Goal: Information Seeking & Learning: Learn about a topic

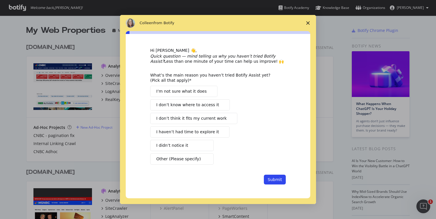
click at [307, 25] on span "Close survey" at bounding box center [308, 23] width 16 height 16
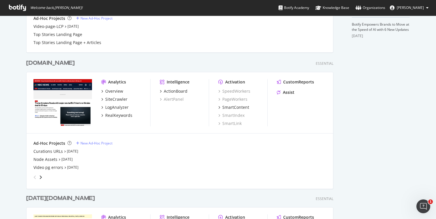
scroll to position [238, 0]
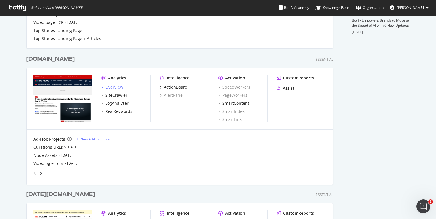
click at [114, 89] on div "Overview" at bounding box center [114, 87] width 18 height 6
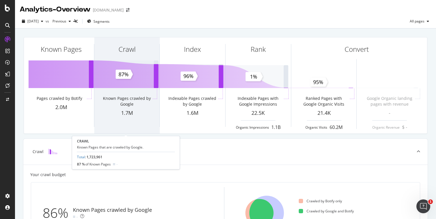
click at [112, 38] on div "Crawl" at bounding box center [126, 59] width 65 height 44
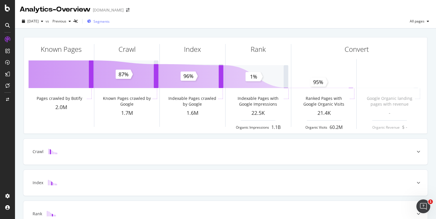
click at [109, 21] on span "Segments" at bounding box center [101, 21] width 16 height 5
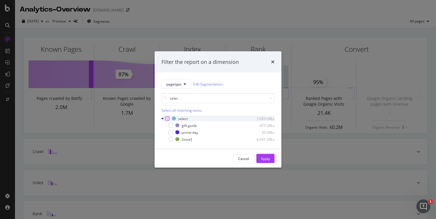
type input "selec"
click at [167, 118] on div "modal" at bounding box center [167, 118] width 5 height 5
click at [262, 160] on div "Apply" at bounding box center [265, 158] width 9 height 5
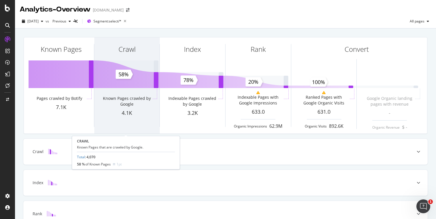
click at [107, 106] on div "Known Pages crawled by Google" at bounding box center [126, 102] width 49 height 12
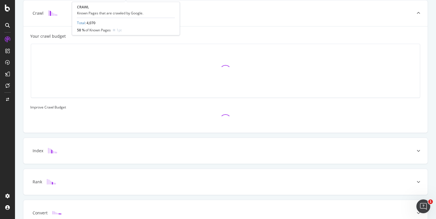
scroll to position [139, 0]
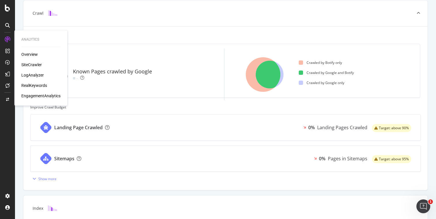
click at [31, 67] on div "SiteCrawler" at bounding box center [31, 65] width 20 height 6
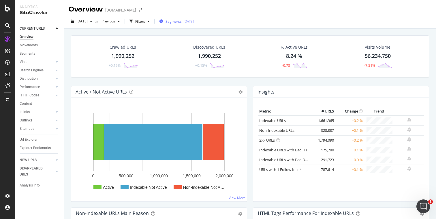
click at [181, 22] on span "Segments" at bounding box center [173, 21] width 16 height 5
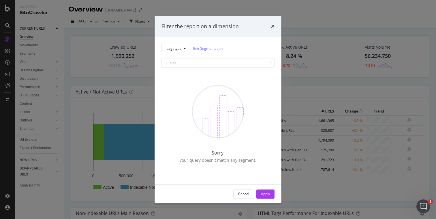
type input "slect"
click at [298, 64] on div "Filter the report on a dimension pagetype Edit Segmentation slect Sorry, your q…" at bounding box center [218, 109] width 436 height 219
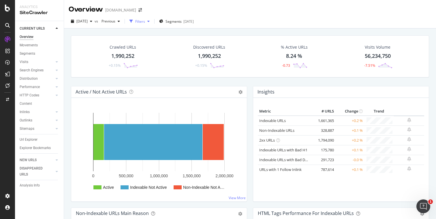
click at [145, 20] on div "Filters" at bounding box center [140, 21] width 10 height 5
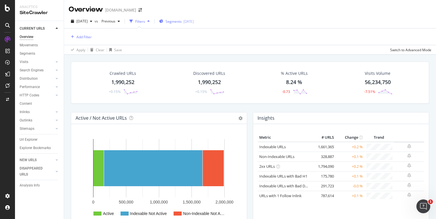
click at [181, 23] on span "Segments" at bounding box center [173, 21] width 16 height 5
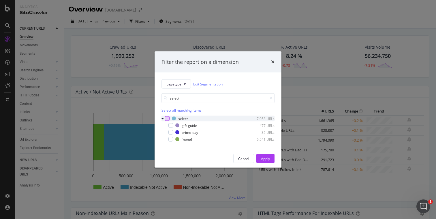
type input "select"
click at [168, 117] on div "modal" at bounding box center [167, 118] width 5 height 5
click at [260, 157] on button "Apply" at bounding box center [265, 158] width 18 height 9
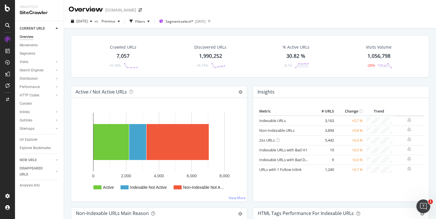
click at [33, 157] on div "NEW URLS" at bounding box center [42, 160] width 44 height 8
click at [32, 159] on div "NEW URLS" at bounding box center [28, 160] width 17 height 6
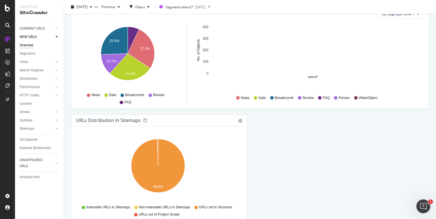
scroll to position [616, 0]
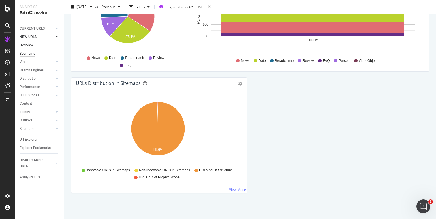
click at [28, 56] on div "Segments" at bounding box center [28, 54] width 16 height 6
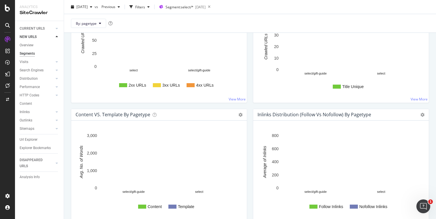
scroll to position [680, 0]
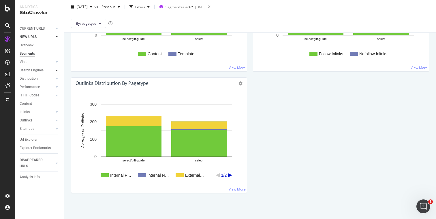
click at [56, 71] on icon at bounding box center [57, 70] width 2 height 3
click at [34, 71] on div "Search Engines" at bounding box center [32, 70] width 24 height 6
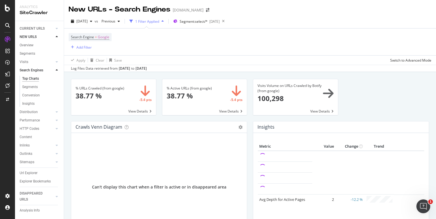
click at [112, 87] on span at bounding box center [113, 97] width 85 height 36
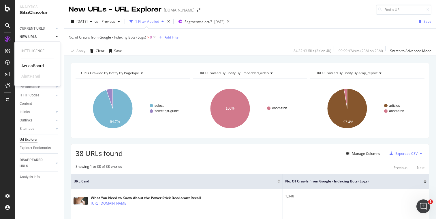
click at [27, 62] on div "Intelligence ActionBoard AlertPanel" at bounding box center [37, 64] width 41 height 42
click at [31, 66] on div "ActionBoard" at bounding box center [32, 66] width 22 height 6
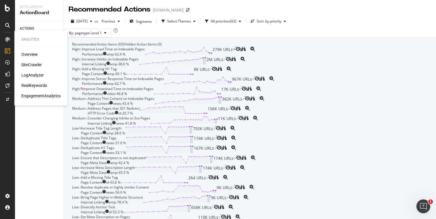
click at [29, 53] on div "Overview" at bounding box center [29, 55] width 16 height 6
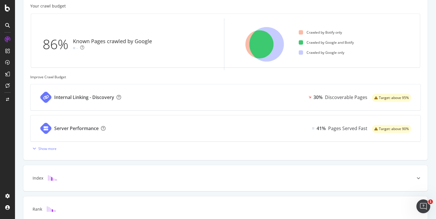
scroll to position [228, 0]
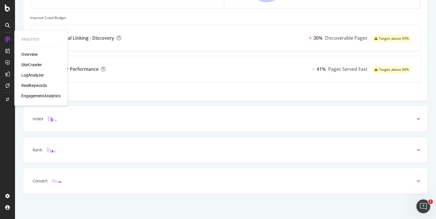
click at [37, 94] on div "EngagementAnalytics" at bounding box center [40, 96] width 39 height 6
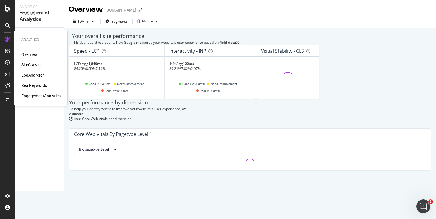
click at [36, 87] on div "RealKeywords" at bounding box center [34, 86] width 26 height 6
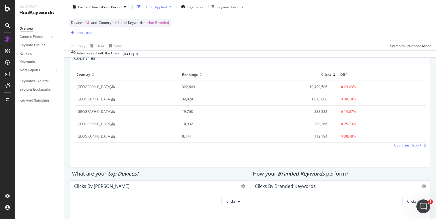
scroll to position [956, 0]
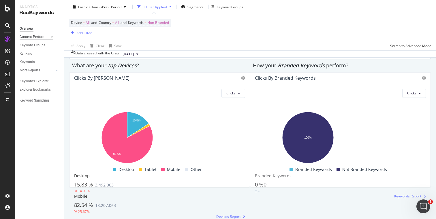
click at [42, 38] on div "Content Performance" at bounding box center [36, 37] width 33 height 6
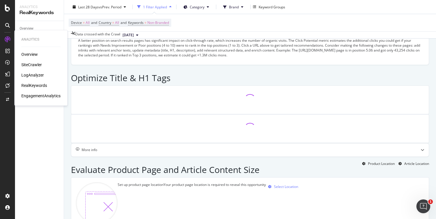
scroll to position [187, 0]
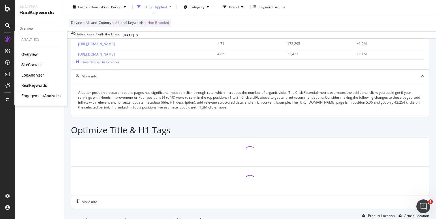
click at [37, 76] on div "LogAnalyzer" at bounding box center [32, 75] width 22 height 6
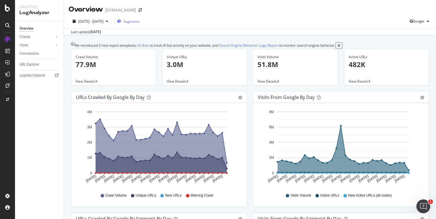
click at [137, 24] on div "Segments" at bounding box center [128, 21] width 22 height 9
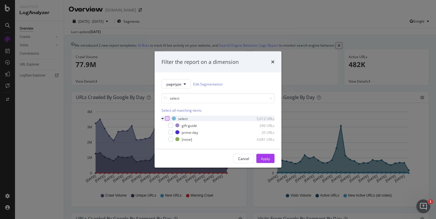
type input "select"
click at [168, 118] on div "modal" at bounding box center [167, 118] width 5 height 5
click at [267, 159] on div "Apply" at bounding box center [265, 158] width 9 height 5
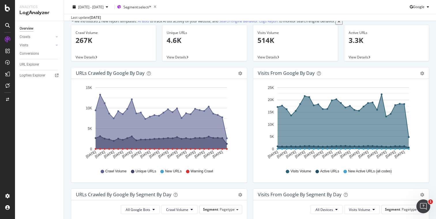
scroll to position [26, 0]
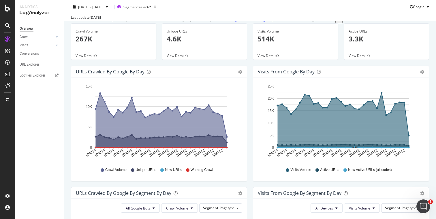
click at [87, 42] on p "267K" at bounding box center [113, 39] width 76 height 10
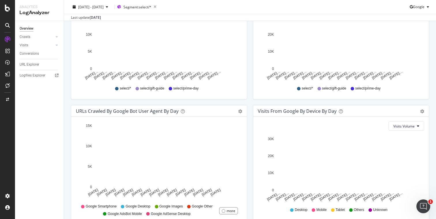
scroll to position [261, 0]
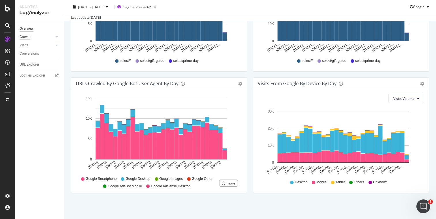
click at [28, 38] on div "Crawls" at bounding box center [25, 37] width 11 height 6
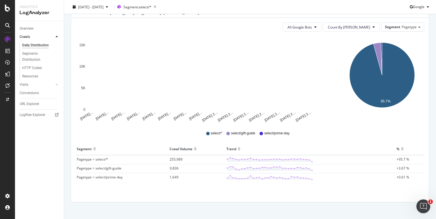
scroll to position [77, 0]
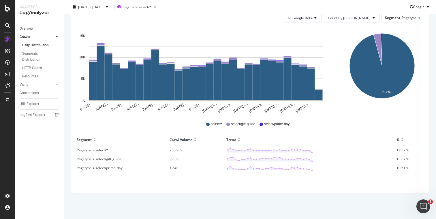
click at [99, 150] on span "Pagetype = select/*" at bounding box center [92, 150] width 31 height 5
click at [250, 148] on icon at bounding box center [269, 151] width 86 height 6
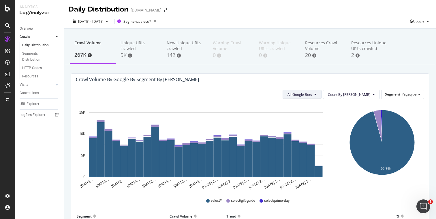
click at [304, 97] on button "All Google Bots" at bounding box center [301, 94] width 39 height 9
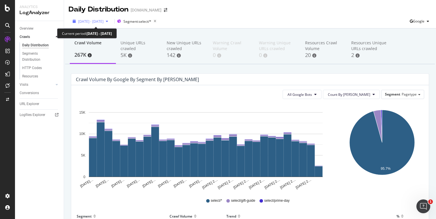
click at [103, 21] on span "[DATE] - [DATE]" at bounding box center [90, 21] width 25 height 5
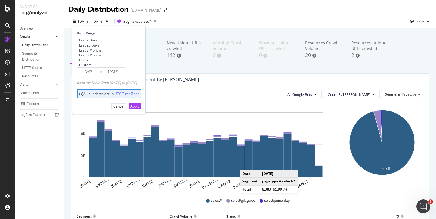
click at [197, 77] on div "Crawl Volume by google by Segment by [PERSON_NAME]" at bounding box center [245, 80] width 339 height 6
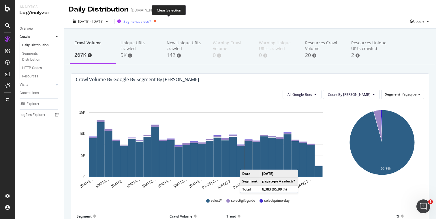
click at [158, 21] on icon "button" at bounding box center [154, 21] width 7 height 8
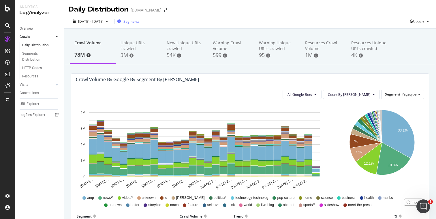
click at [139, 24] on div "Segments" at bounding box center [128, 21] width 22 height 9
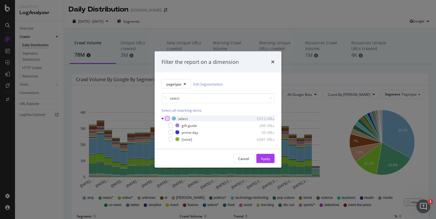
type input "select"
click at [167, 117] on div "modal" at bounding box center [167, 118] width 5 height 5
click at [263, 162] on div "Apply" at bounding box center [265, 158] width 9 height 9
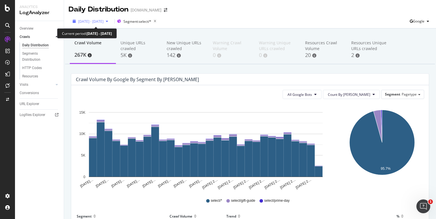
click at [103, 23] on span "[DATE] - [DATE]" at bounding box center [90, 21] width 25 height 5
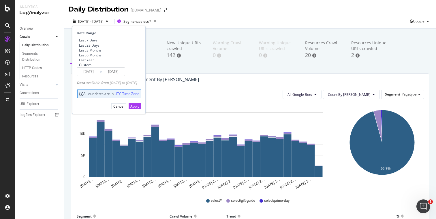
click at [92, 52] on div "Last 7 Days Last 28 Days Last 3 Months Last 6 Months Last Year Custom" at bounding box center [89, 53] width 25 height 30
click at [81, 53] on div "Last 3 Months" at bounding box center [89, 50] width 25 height 5
type input "[DATE]"
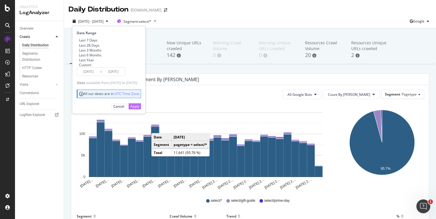
click at [139, 109] on div "Apply" at bounding box center [134, 106] width 9 height 5
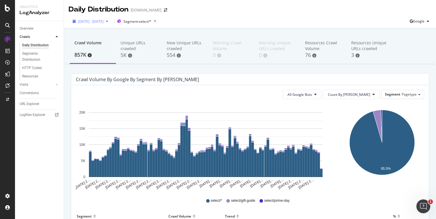
click at [107, 19] on div "[DATE] - [DATE]" at bounding box center [90, 21] width 40 height 5
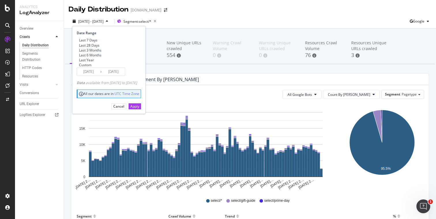
click at [77, 58] on div "Last 6 Months" at bounding box center [77, 55] width 0 height 5
type input "[DATE]"
click at [139, 109] on div "Apply" at bounding box center [134, 106] width 9 height 5
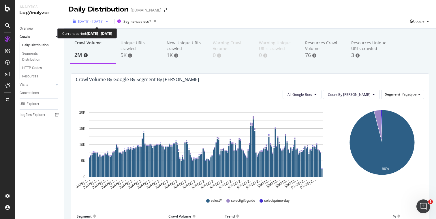
click at [103, 21] on span "[DATE] - [DATE]" at bounding box center [90, 21] width 25 height 5
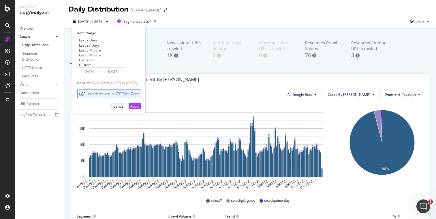
click at [95, 52] on div "Last 7 Days Last 28 Days Last 3 Months Last 6 Months Last Year Custom" at bounding box center [89, 53] width 25 height 30
click at [97, 53] on div "Last 3 Months" at bounding box center [90, 50] width 22 height 5
type input "[DATE]"
click at [139, 109] on div "Apply" at bounding box center [134, 106] width 9 height 5
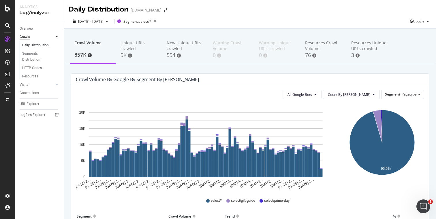
click at [26, 35] on div "Crawls" at bounding box center [25, 37] width 10 height 6
click at [25, 30] on div "Overview" at bounding box center [27, 29] width 14 height 6
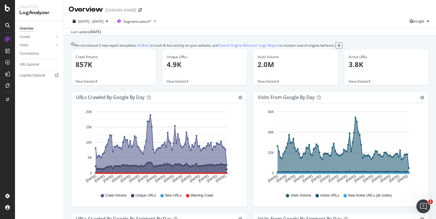
click at [93, 77] on div "Crawl Volume 857K" at bounding box center [113, 63] width 76 height 28
click at [110, 20] on div "button" at bounding box center [106, 21] width 7 height 3
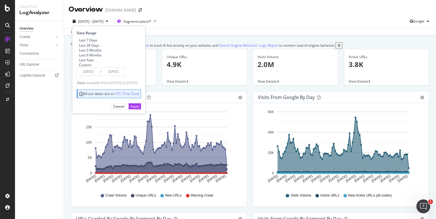
click at [90, 58] on div "Last 6 Months" at bounding box center [90, 55] width 22 height 5
type input "[DATE]"
click at [139, 109] on div "Apply" at bounding box center [134, 106] width 9 height 5
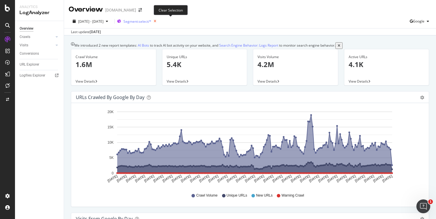
click at [158, 22] on icon "button" at bounding box center [154, 21] width 7 height 8
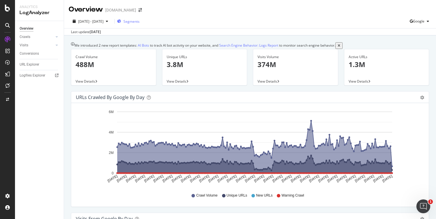
click at [139, 24] on span "Segments" at bounding box center [131, 21] width 16 height 5
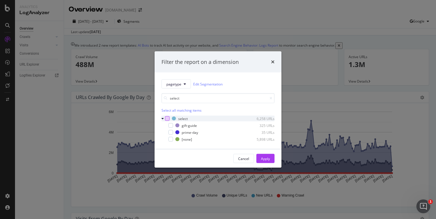
type input "select"
click at [168, 117] on div "modal" at bounding box center [167, 118] width 5 height 5
click at [265, 160] on div "Apply" at bounding box center [265, 158] width 9 height 5
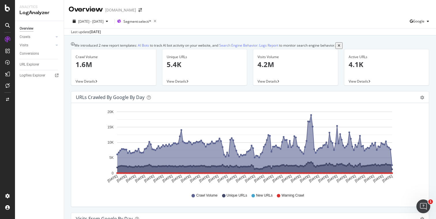
click at [25, 35] on div "Crawls" at bounding box center [25, 37] width 11 height 6
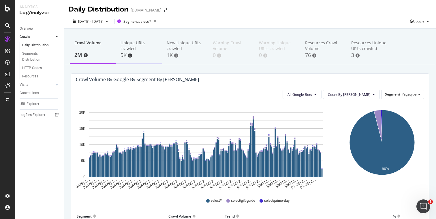
click at [120, 53] on div "Unique URLs crawled 5K" at bounding box center [139, 49] width 46 height 29
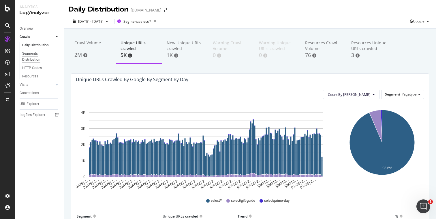
click at [35, 57] on div "Segments Distribution" at bounding box center [38, 57] width 32 height 12
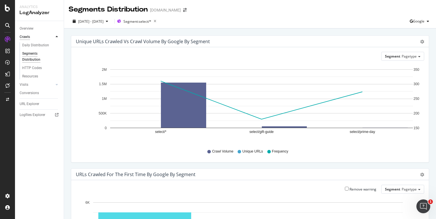
click at [27, 36] on div "Crawls" at bounding box center [25, 37] width 10 height 6
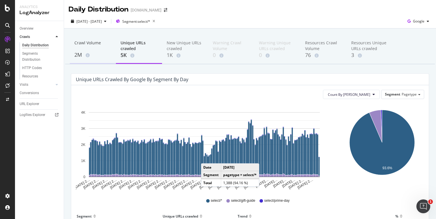
click at [70, 53] on div "Crawl Volume 2M" at bounding box center [93, 49] width 46 height 29
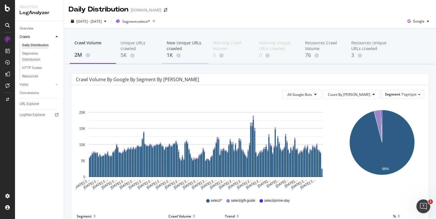
click at [191, 43] on div "New Unique URLs crawled" at bounding box center [185, 46] width 37 height 12
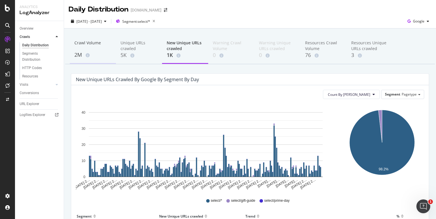
click at [86, 48] on div "Crawl Volume" at bounding box center [92, 45] width 37 height 11
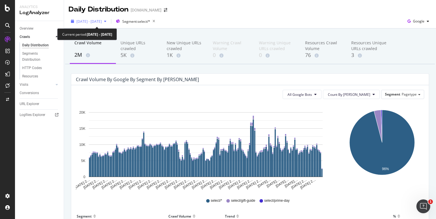
click at [99, 20] on span "[DATE] - [DATE]" at bounding box center [88, 21] width 25 height 5
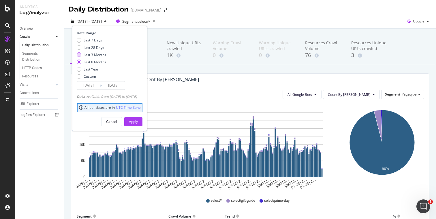
click at [77, 55] on div "Last 3 Months" at bounding box center [79, 54] width 5 height 5
type input "[DATE]"
click at [138, 119] on div "Apply" at bounding box center [133, 122] width 9 height 9
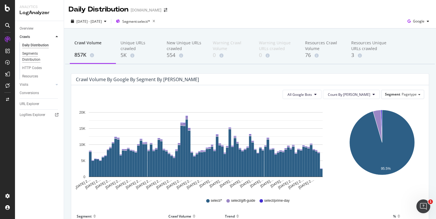
click at [35, 58] on div "Segments Distribution" at bounding box center [38, 57] width 32 height 12
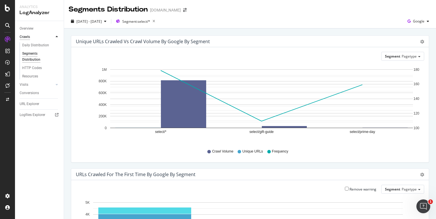
click at [22, 38] on div "Crawls" at bounding box center [25, 37] width 10 height 6
